Goal: Complete application form

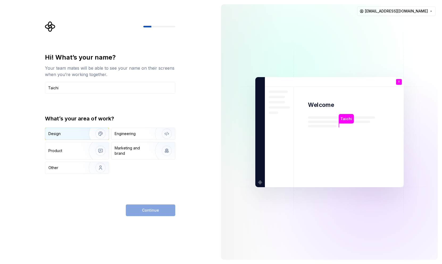
type input "Taichi"
click at [72, 130] on div "Design" at bounding box center [77, 134] width 64 height 12
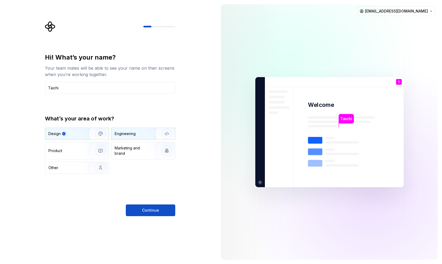
click at [128, 131] on div "Engineering" at bounding box center [143, 134] width 64 height 12
click at [73, 136] on div "Design" at bounding box center [65, 133] width 34 height 5
click at [145, 211] on span "Continue" at bounding box center [150, 210] width 17 height 5
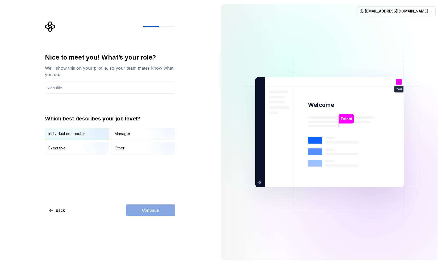
click at [76, 136] on div "Individual contributor" at bounding box center [77, 134] width 64 height 12
click at [130, 131] on div "Manager" at bounding box center [143, 134] width 64 height 12
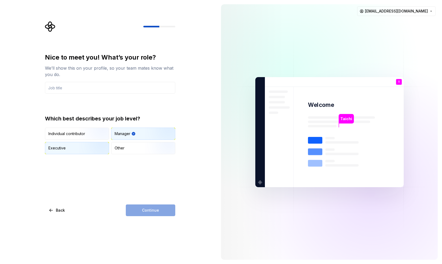
click at [81, 147] on img "button" at bounding box center [96, 155] width 34 height 36
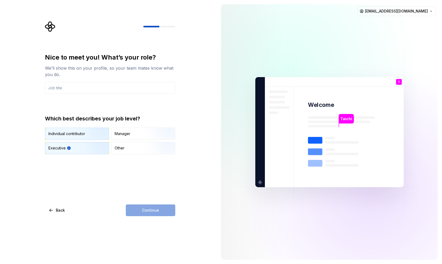
click at [82, 136] on img "button" at bounding box center [96, 141] width 34 height 36
click at [156, 208] on div "Continue" at bounding box center [150, 210] width 49 height 12
click at [106, 84] on input "text" at bounding box center [110, 88] width 130 height 12
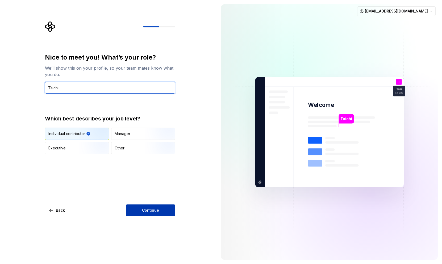
type input "Taichi"
click at [149, 210] on span "Continue" at bounding box center [150, 210] width 17 height 5
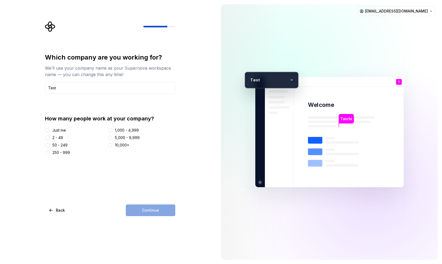
type input "Test"
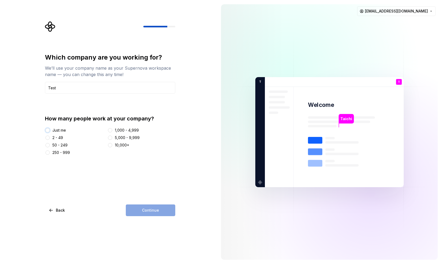
click at [48, 130] on button "Just me" at bounding box center [47, 130] width 4 height 4
click at [148, 214] on button "Continue" at bounding box center [150, 210] width 49 height 12
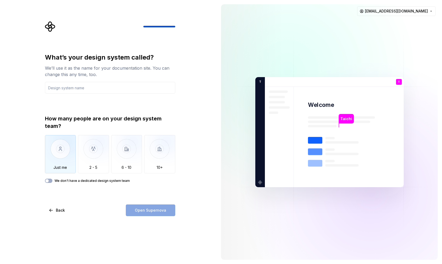
click at [54, 155] on img "button" at bounding box center [60, 153] width 31 height 36
click at [88, 90] on input "text" at bounding box center [110, 88] width 130 height 12
paste input "Button"
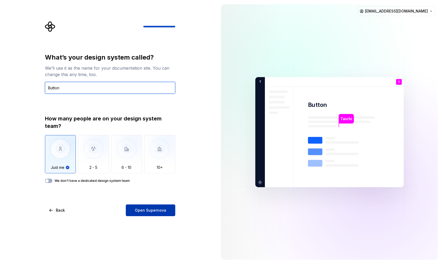
type input "Button"
click at [145, 210] on span "Open Supernova" at bounding box center [150, 210] width 31 height 5
